Goal: Navigation & Orientation: Find specific page/section

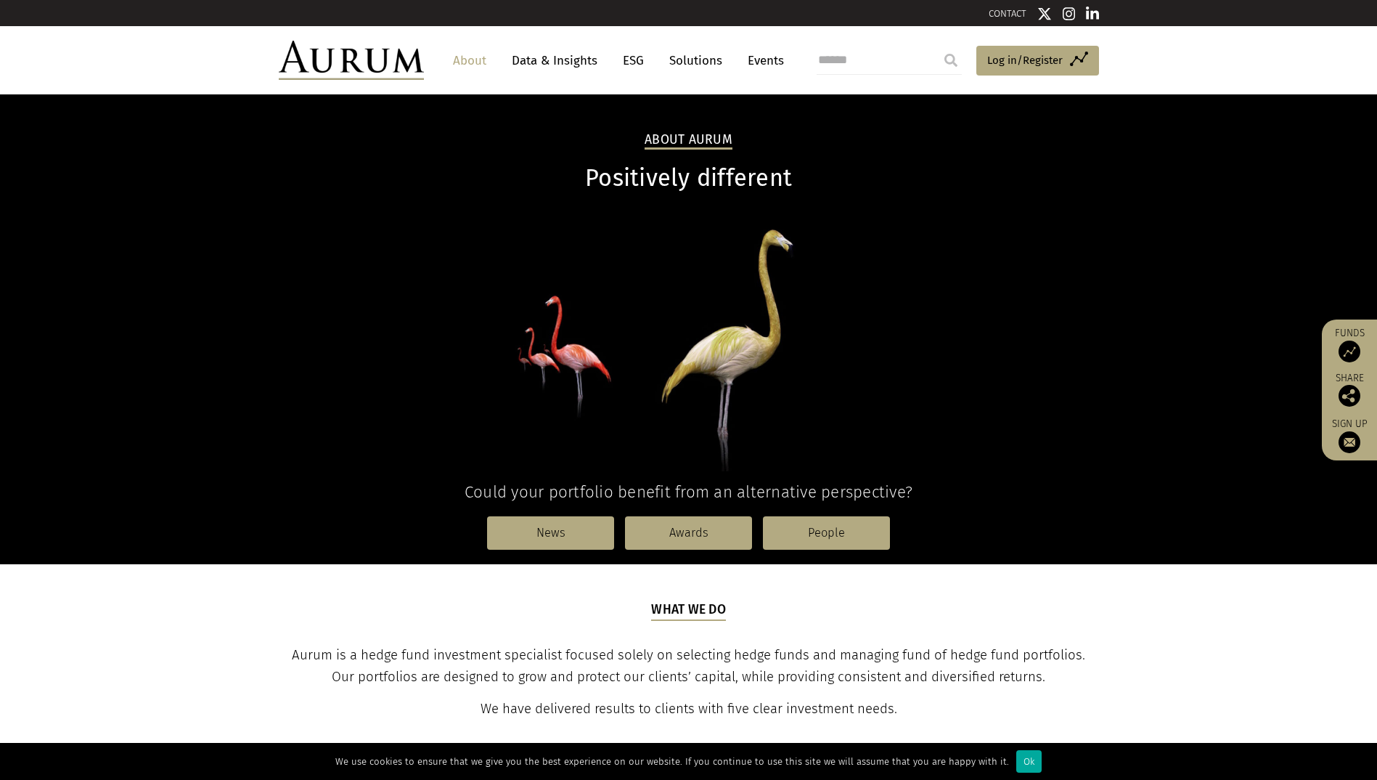
click at [472, 59] on link "About" at bounding box center [470, 60] width 48 height 27
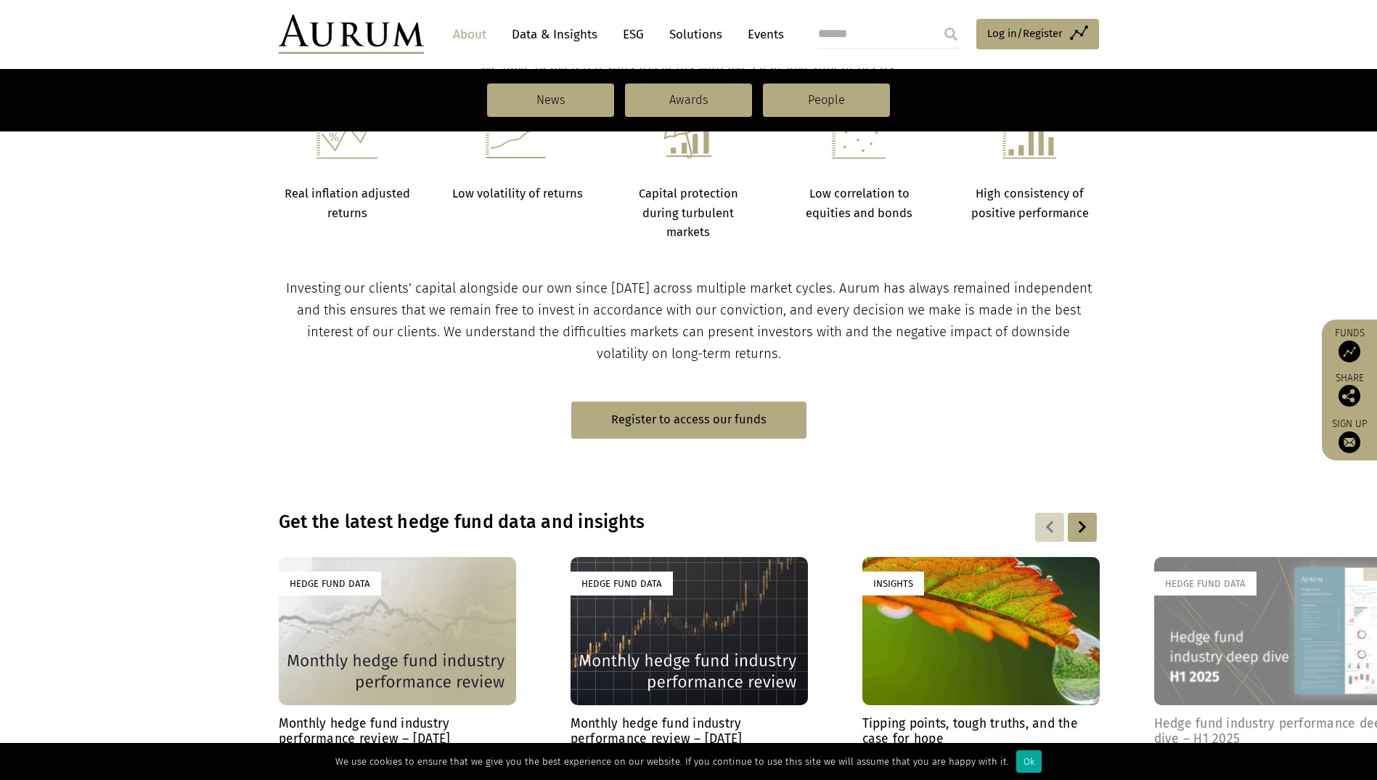
scroll to position [516, 0]
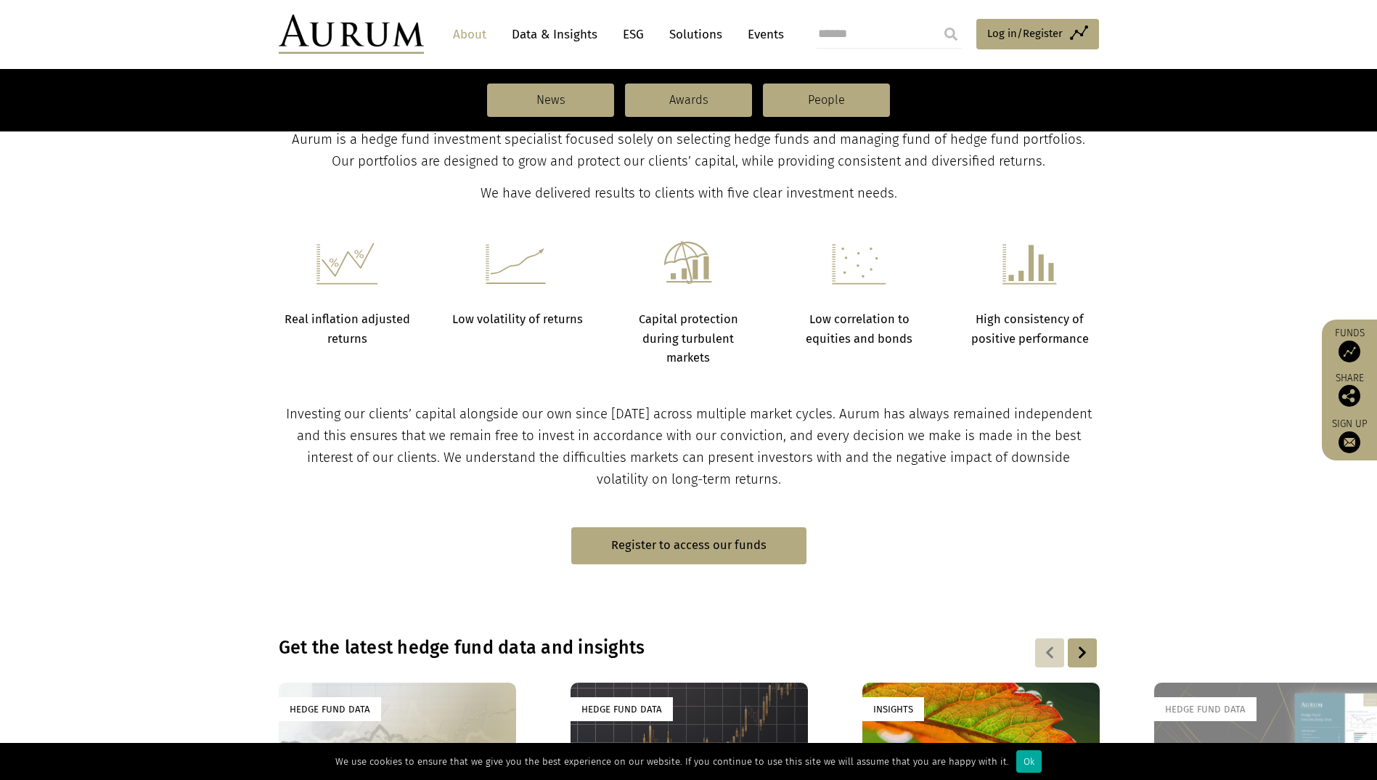
click at [524, 33] on link "Data & Insights" at bounding box center [555, 34] width 100 height 27
